Goal: Find contact information: Find contact information

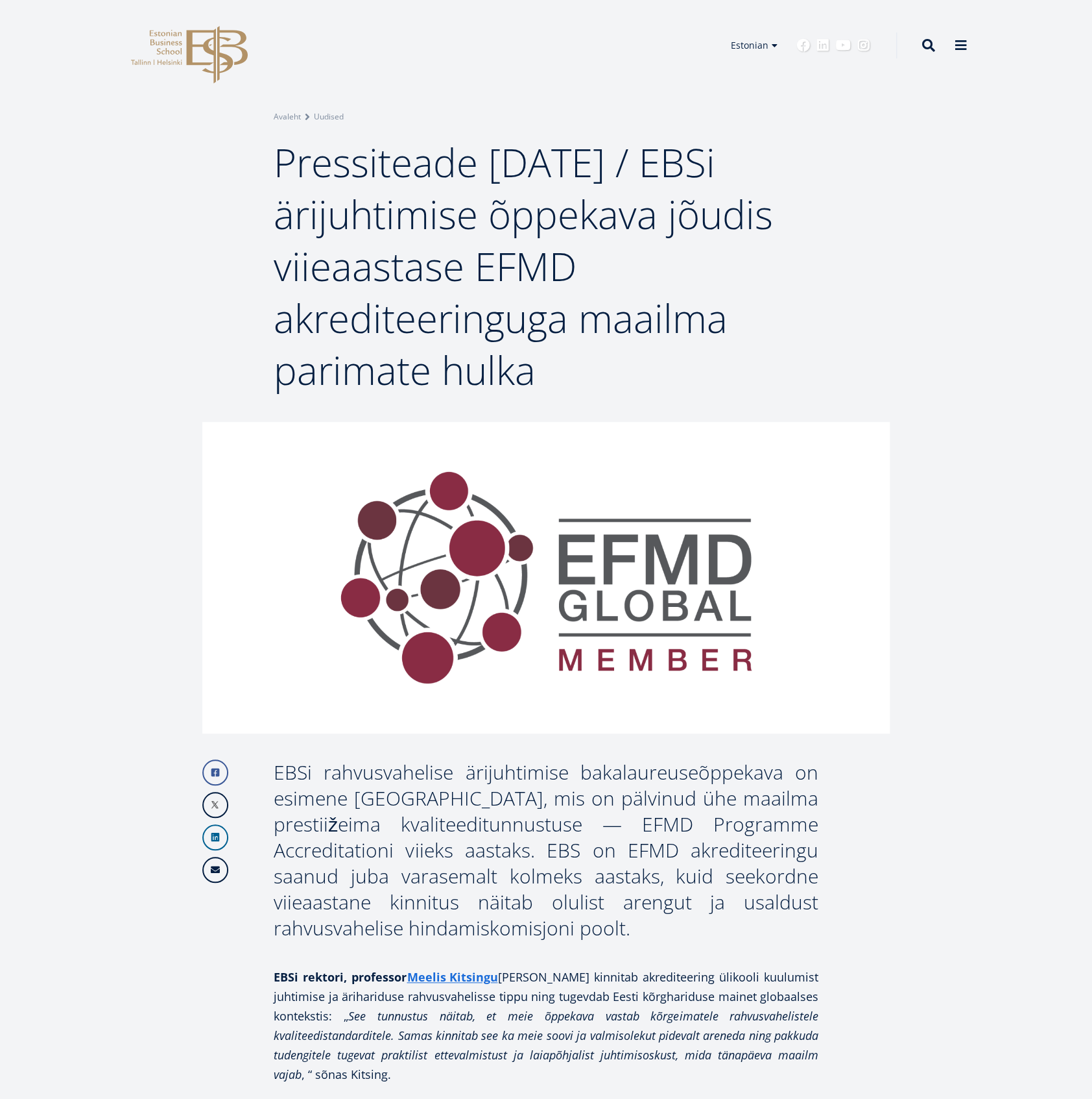
drag, startPoint x: 280, startPoint y: 160, endPoint x: 600, endPoint y: 411, distance: 406.7
click at [600, 411] on div "Breadcrumb Avaleht Uudised Pressiteade [DATE] / EBSi ärijuhtimise õppekava jõud…" at bounding box center [546, 210] width 1092 height 422
click at [471, 309] on span "Pressiteade [DATE] / EBSi ärijuhtimise õppekava jõudis viieaastase EFMD akredit…" at bounding box center [524, 266] width 499 height 261
drag, startPoint x: 277, startPoint y: 168, endPoint x: 553, endPoint y: 357, distance: 334.5
click at [553, 357] on h1 "Pressiteade [DATE] / EBSi ärijuhtimise õppekava jõudis viieaastase EFMD akredit…" at bounding box center [546, 267] width 545 height 260
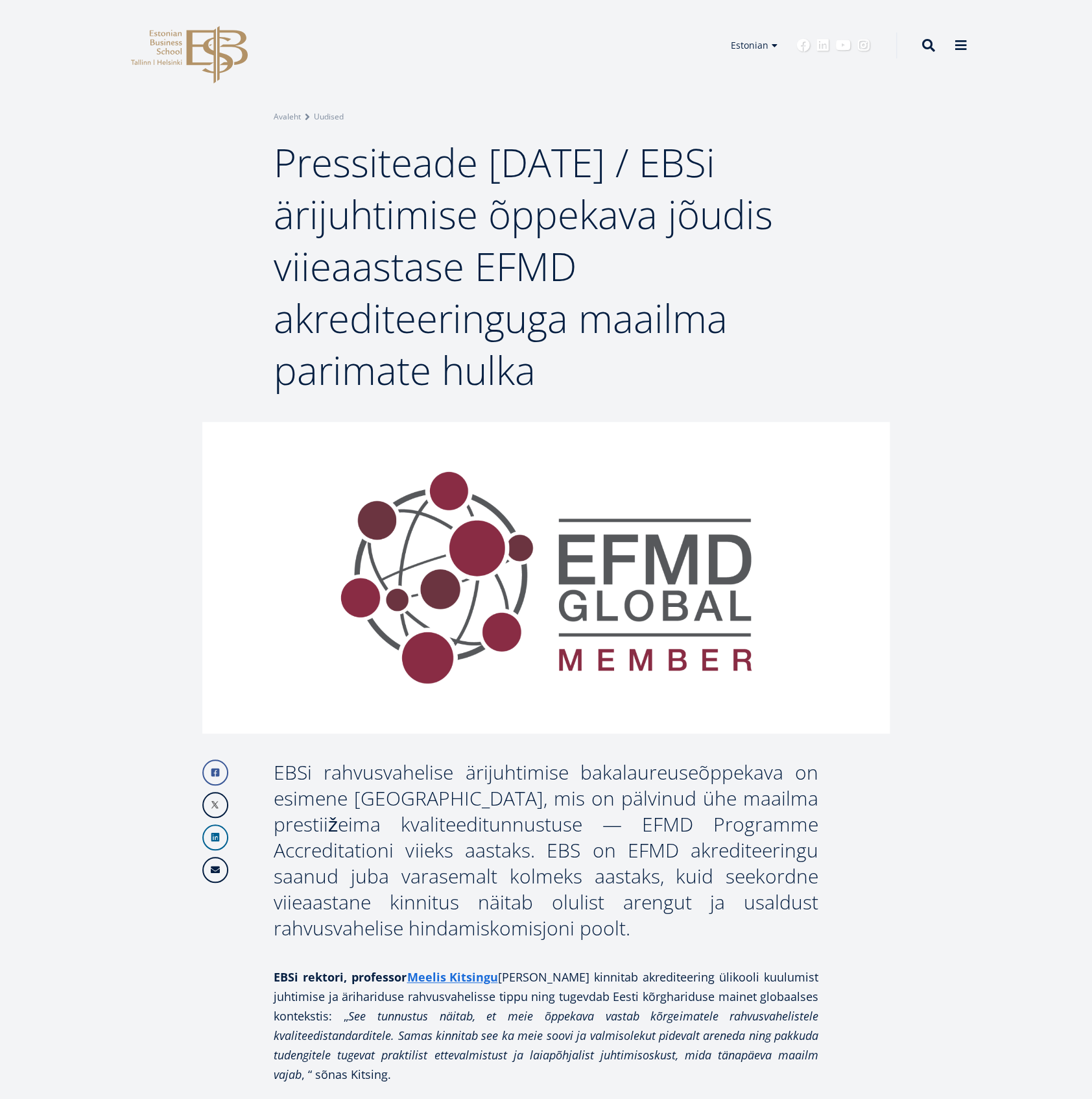
click at [322, 237] on span "Pressiteade [DATE] / EBSi ärijuhtimise õppekava jõudis viieaastase EFMD akredit…" at bounding box center [524, 266] width 499 height 261
drag, startPoint x: 277, startPoint y: 161, endPoint x: 569, endPoint y: 395, distance: 374.2
click at [569, 395] on h1 "Pressiteade [DATE] / EBSi ärijuhtimise õppekava jõudis viieaastase EFMD akredit…" at bounding box center [546, 267] width 545 height 260
click at [342, 282] on span "Pressiteade [DATE] / EBSi ärijuhtimise õppekava jõudis viieaastase EFMD akredit…" at bounding box center [524, 266] width 499 height 261
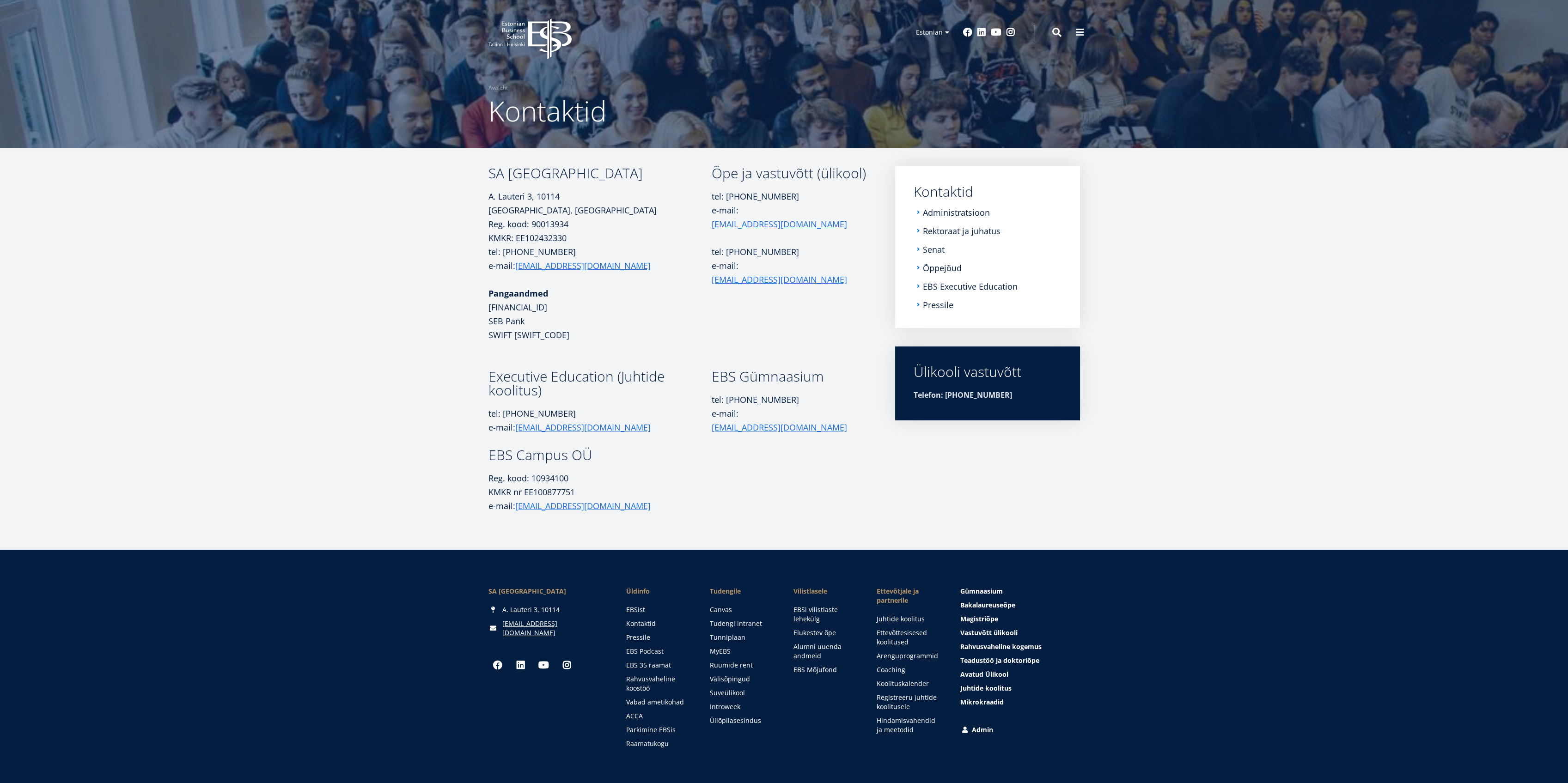
drag, startPoint x: 831, startPoint y: 294, endPoint x: 772, endPoint y: 336, distance: 72.4
click at [943, 209] on link "Administratsioon" at bounding box center [957, 212] width 67 height 9
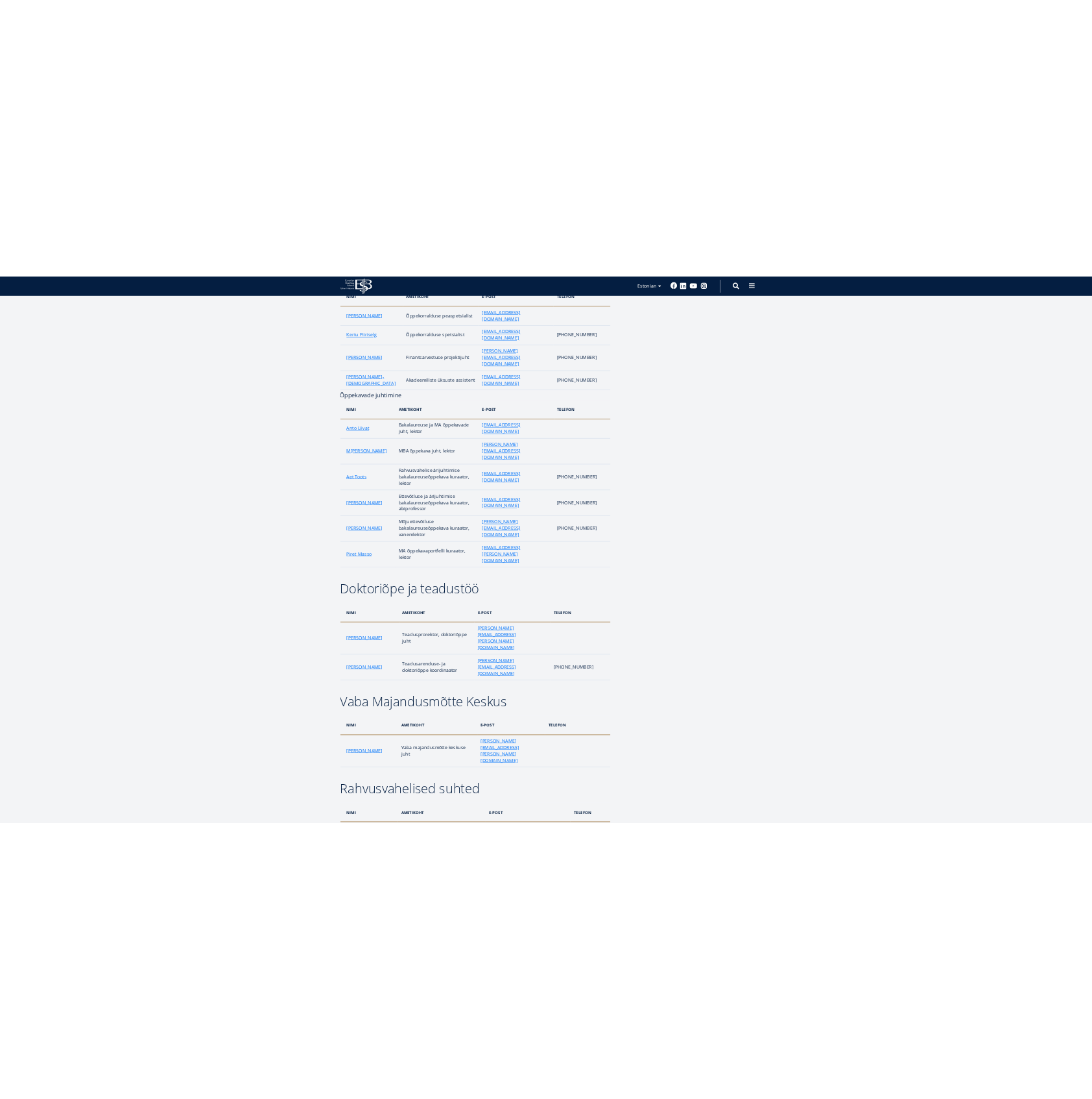
scroll to position [1268, 0]
